Goal: Transaction & Acquisition: Download file/media

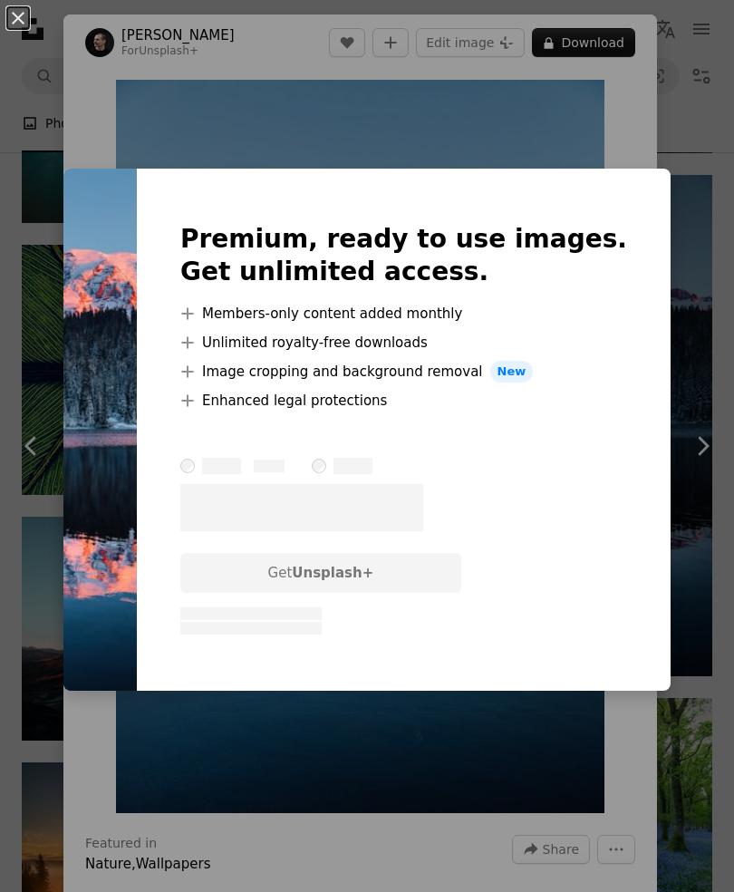
scroll to position [0, 777]
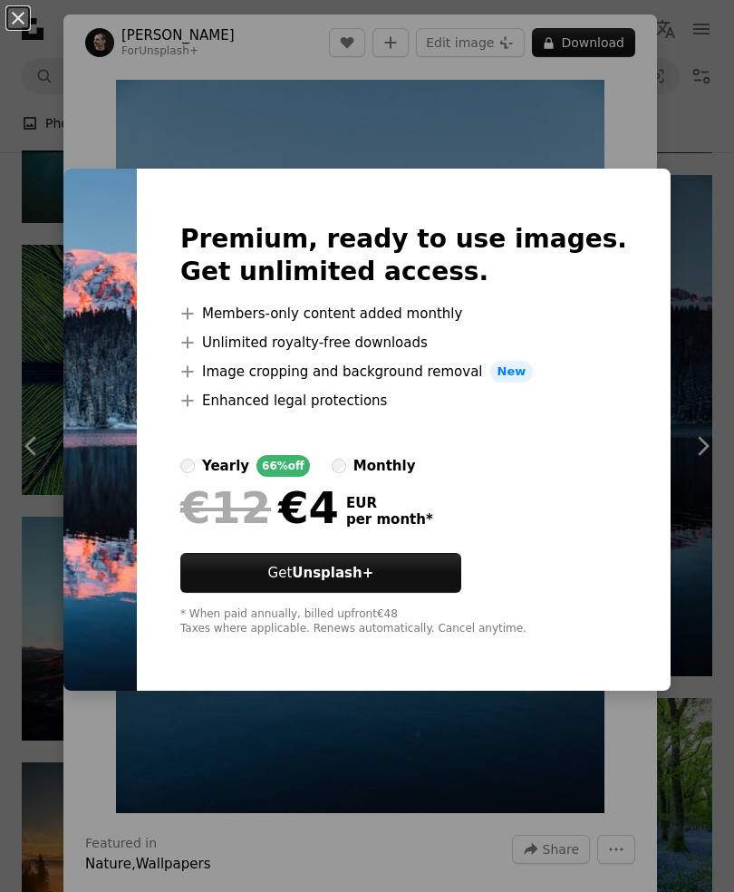
click at [561, 178] on div "An X shape Premium, ready to use images. Get unlimited access. A plus sign Memb…" at bounding box center [367, 446] width 734 height 892
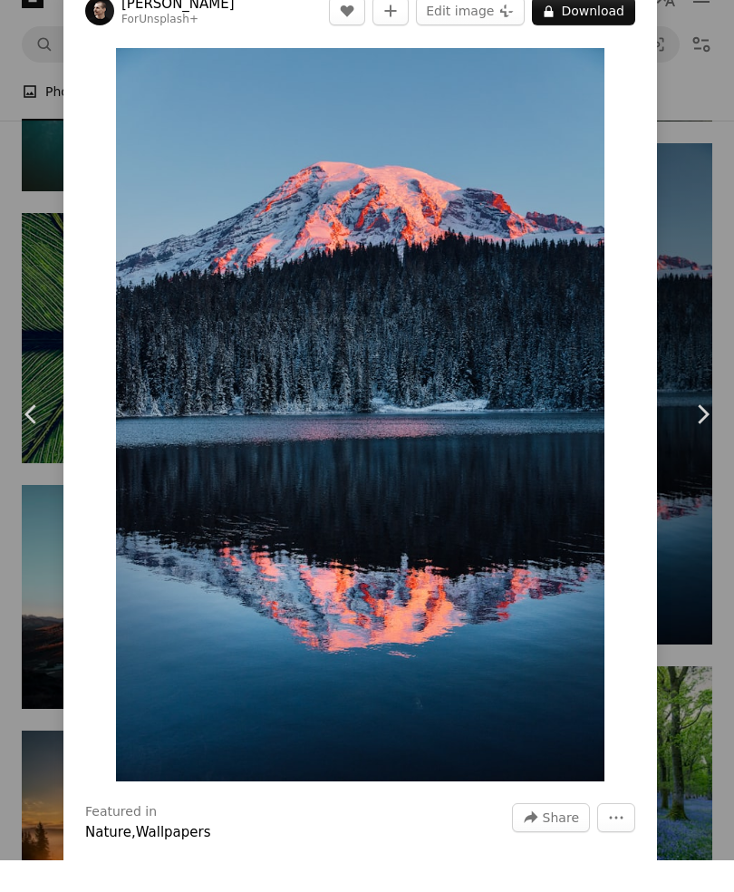
scroll to position [12755, 0]
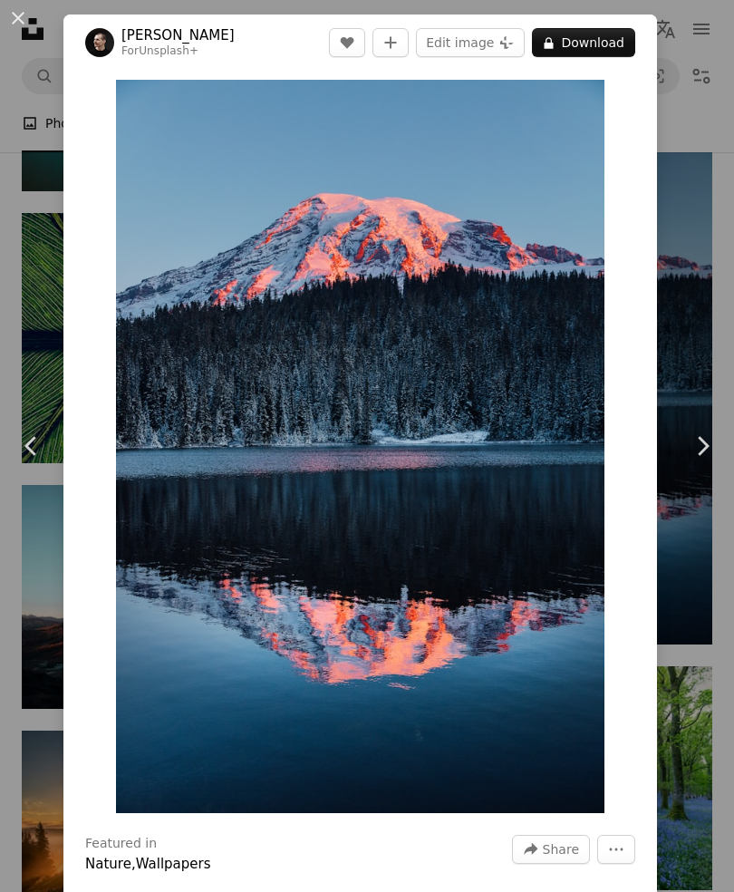
click at [694, 218] on div "An X shape Chevron left Chevron right [PERSON_NAME] For Unsplash+ A heart A plu…" at bounding box center [367, 446] width 734 height 892
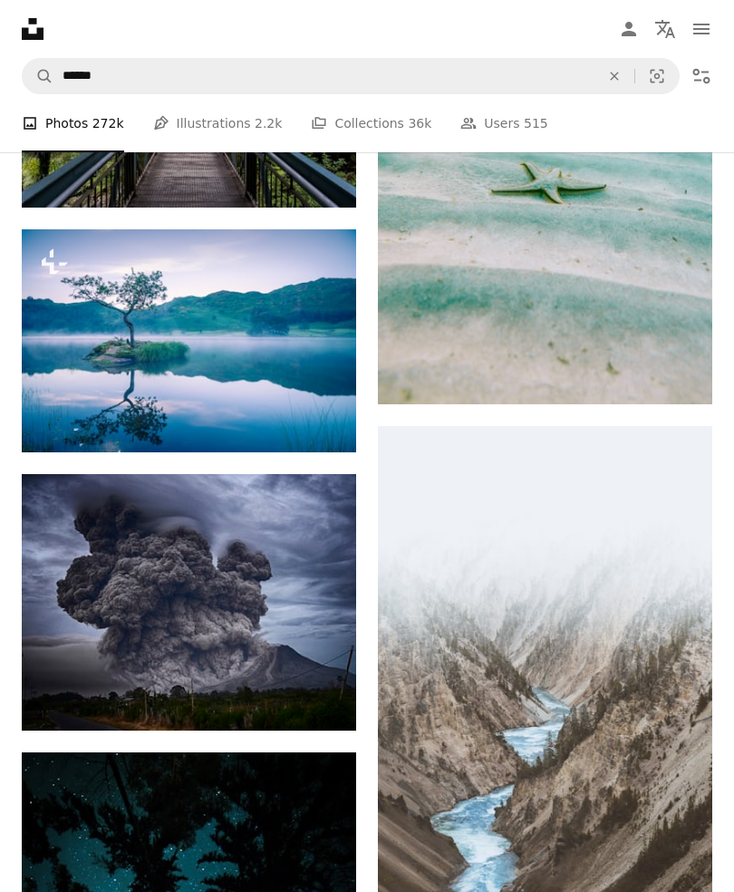
scroll to position [10709, 0]
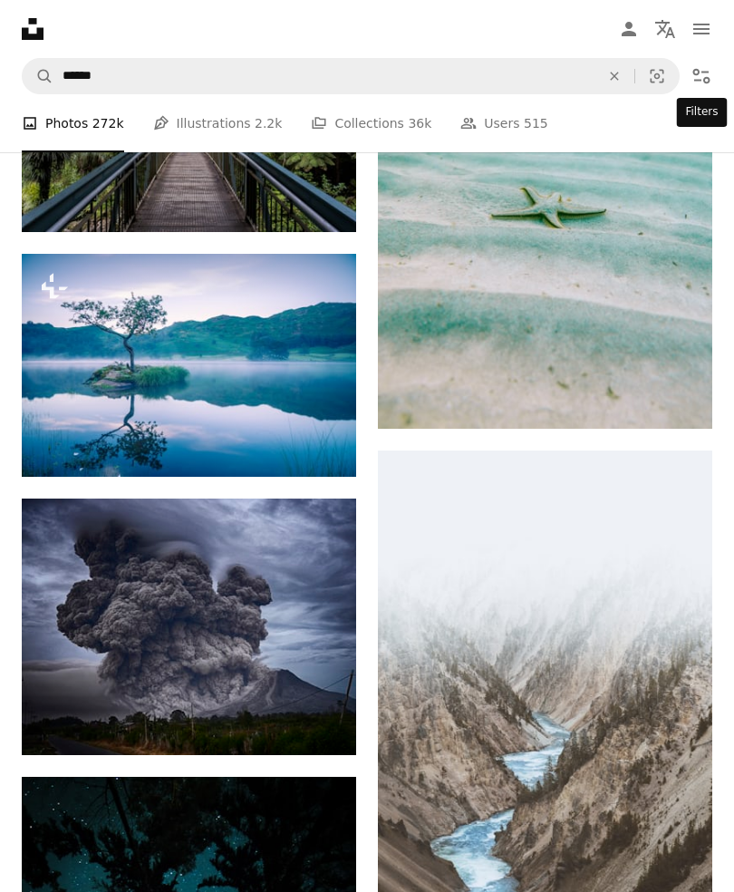
click at [697, 84] on icon "Filters" at bounding box center [702, 76] width 22 height 22
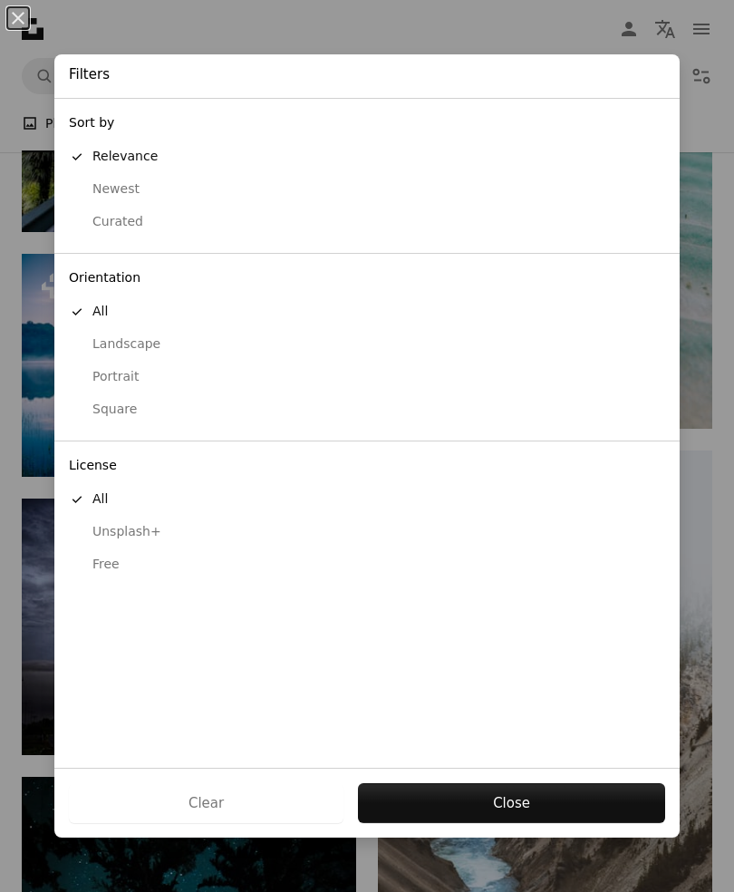
click at [119, 556] on div "Free" at bounding box center [367, 565] width 597 height 18
click at [450, 823] on button "Apply" at bounding box center [511, 803] width 308 height 40
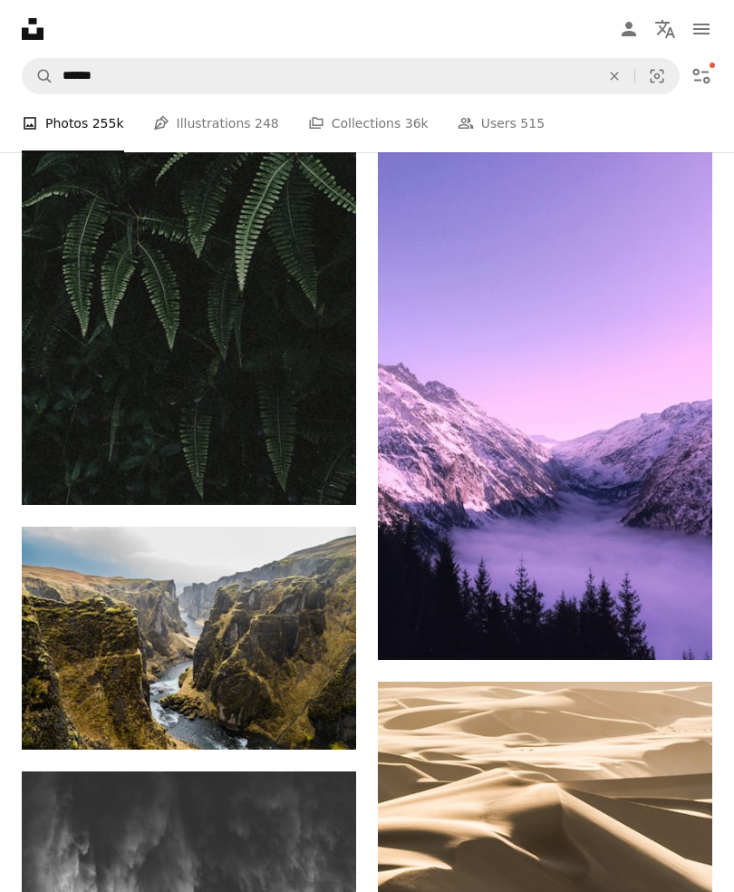
scroll to position [32951, 0]
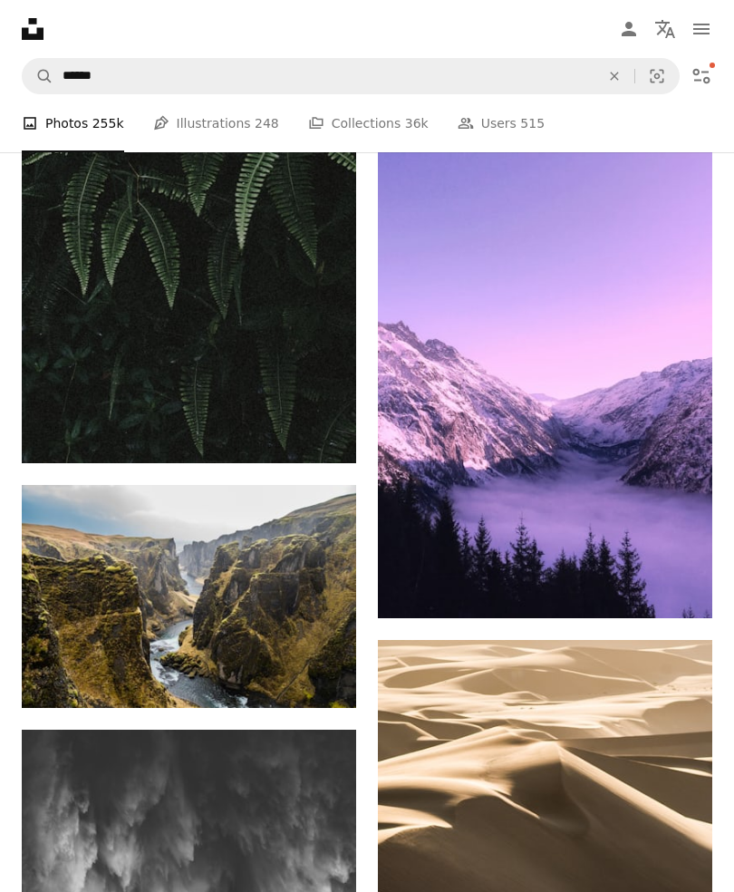
click at [630, 466] on img at bounding box center [545, 302] width 335 height 634
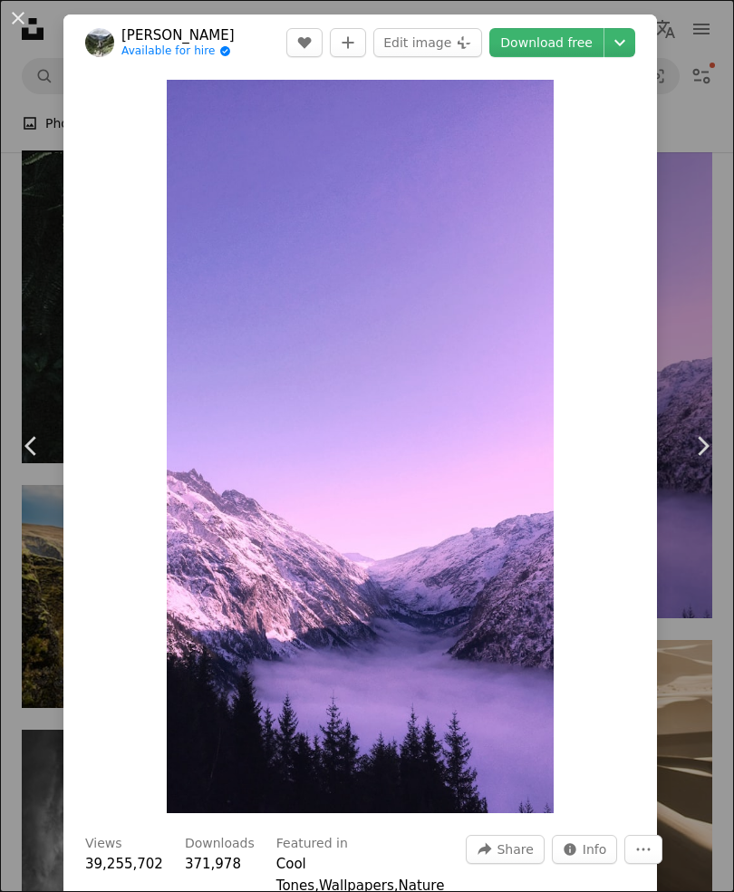
click at [563, 48] on link "Download free" at bounding box center [547, 42] width 114 height 29
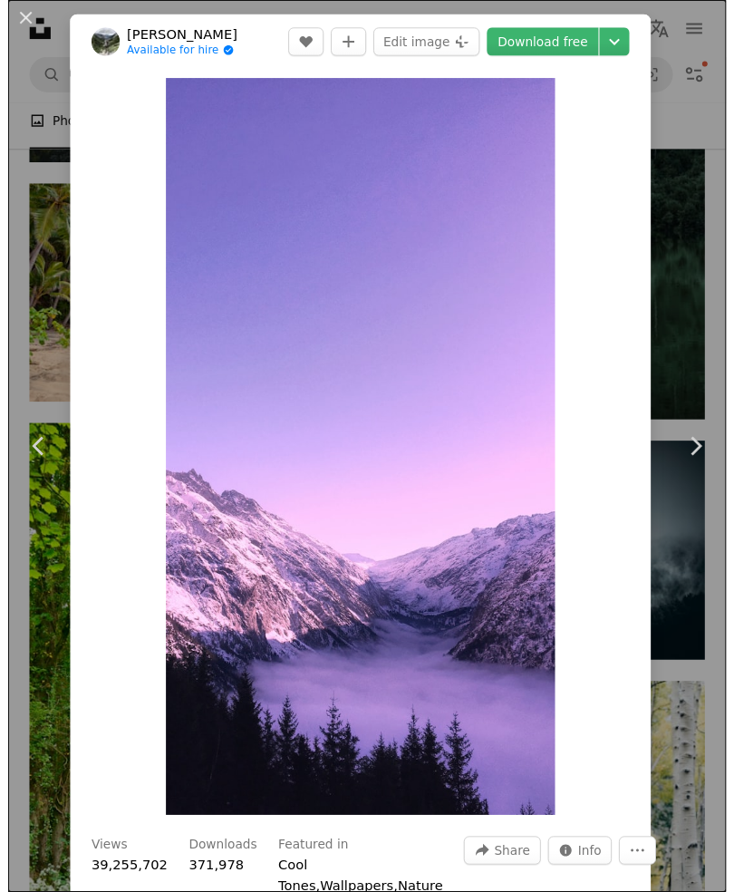
scroll to position [37462, 0]
